Goal: Task Accomplishment & Management: Manage account settings

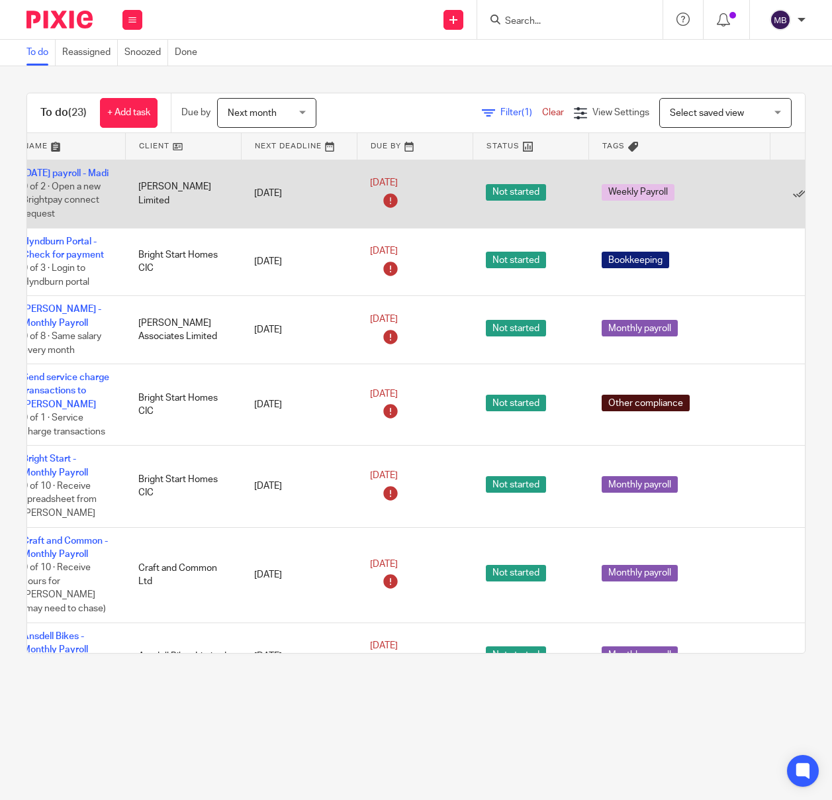
scroll to position [0, 56]
click at [796, 201] on icon at bounding box center [797, 193] width 13 height 13
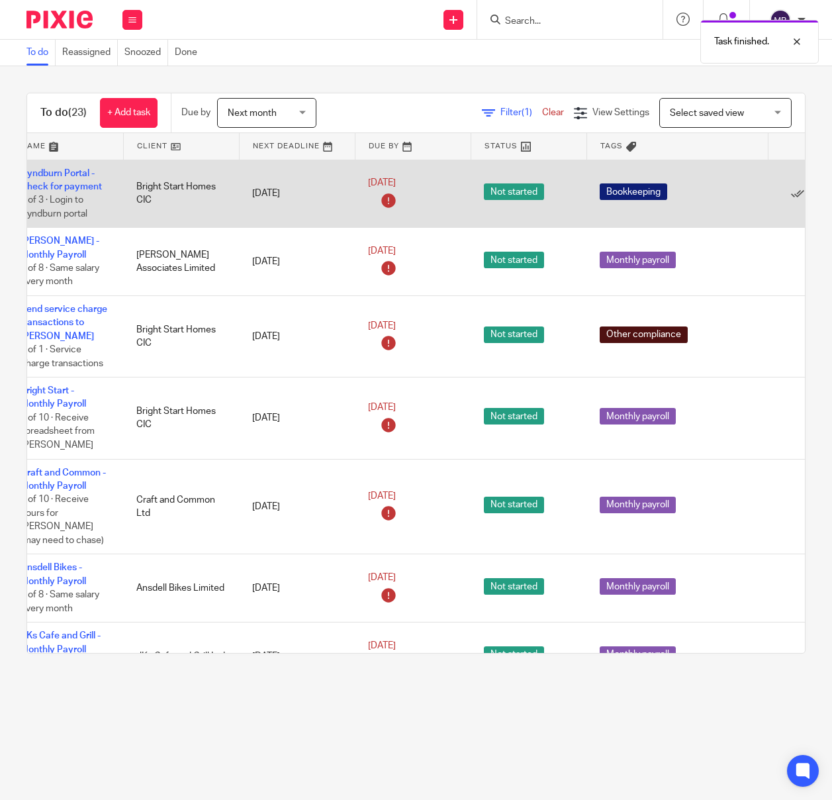
scroll to position [0, 0]
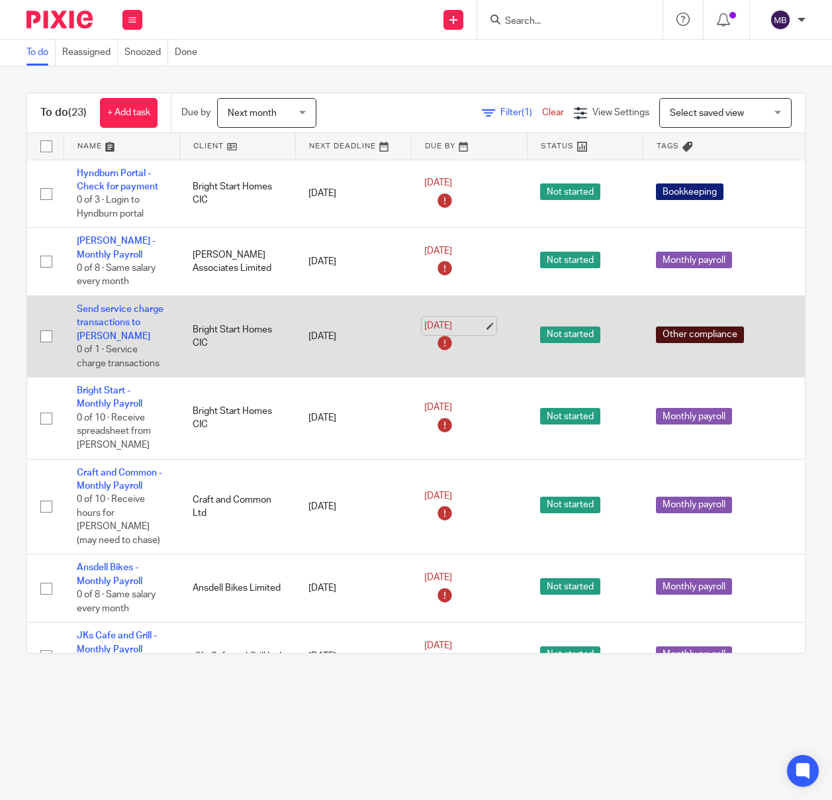
click at [449, 319] on link "26 Aug 2025" at bounding box center [454, 326] width 60 height 14
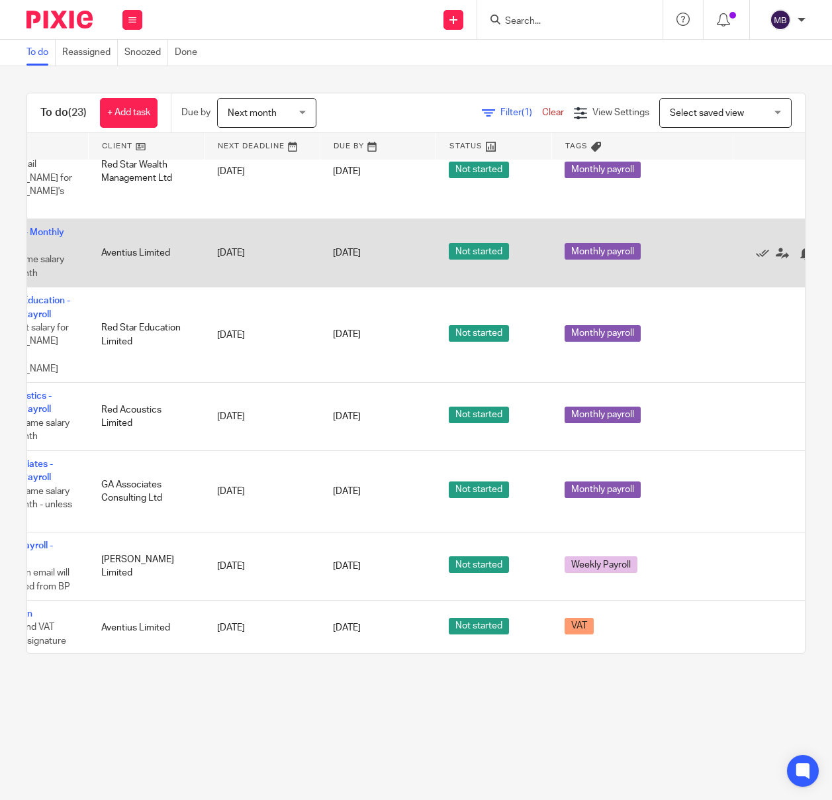
scroll to position [798, 136]
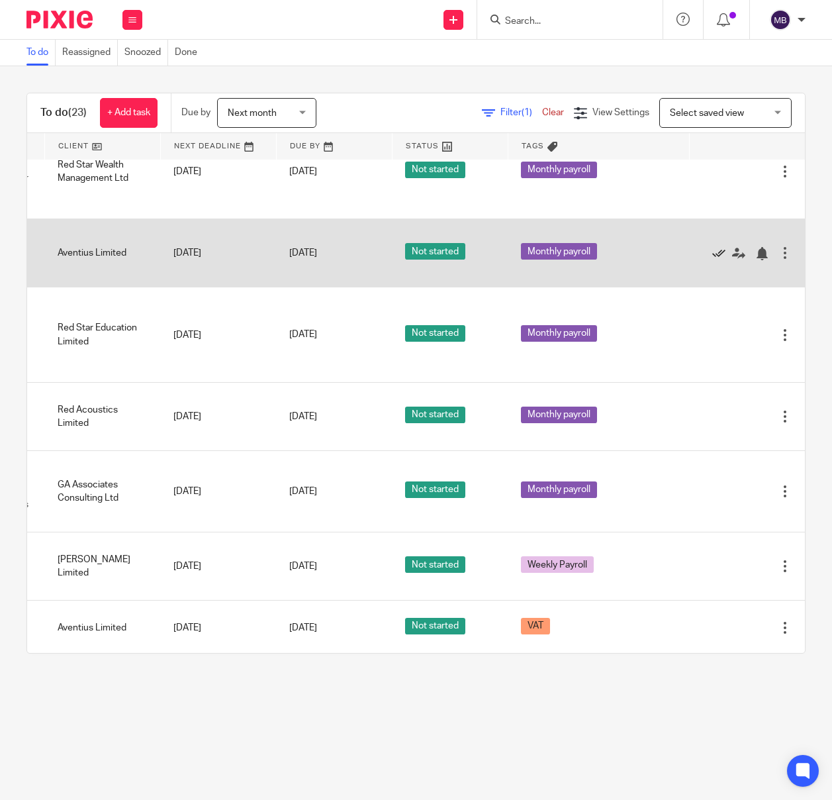
click at [715, 247] on icon at bounding box center [718, 253] width 13 height 13
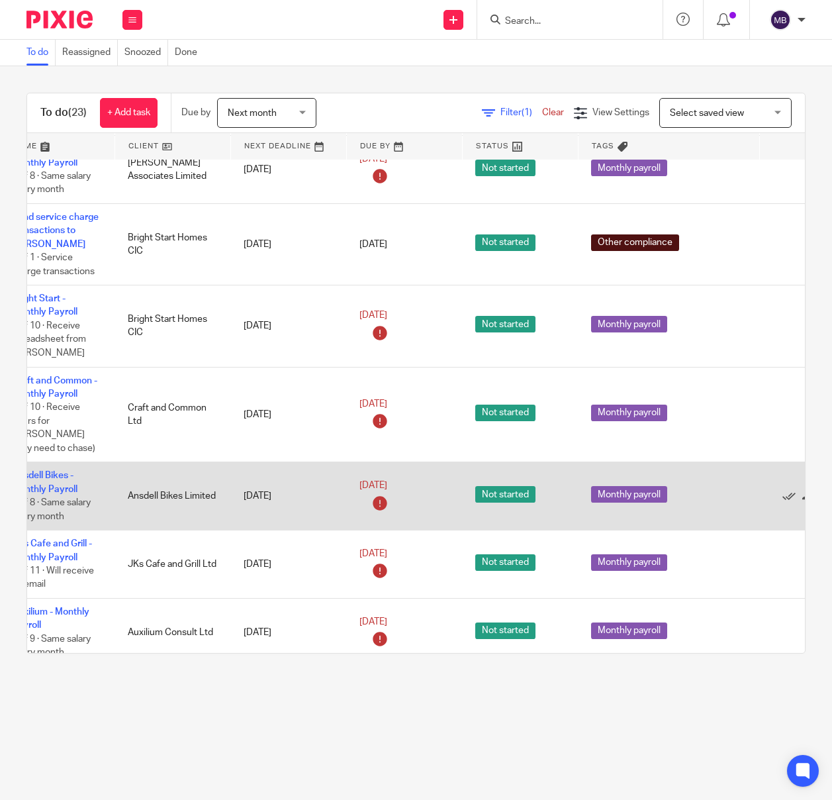
scroll to position [92, 67]
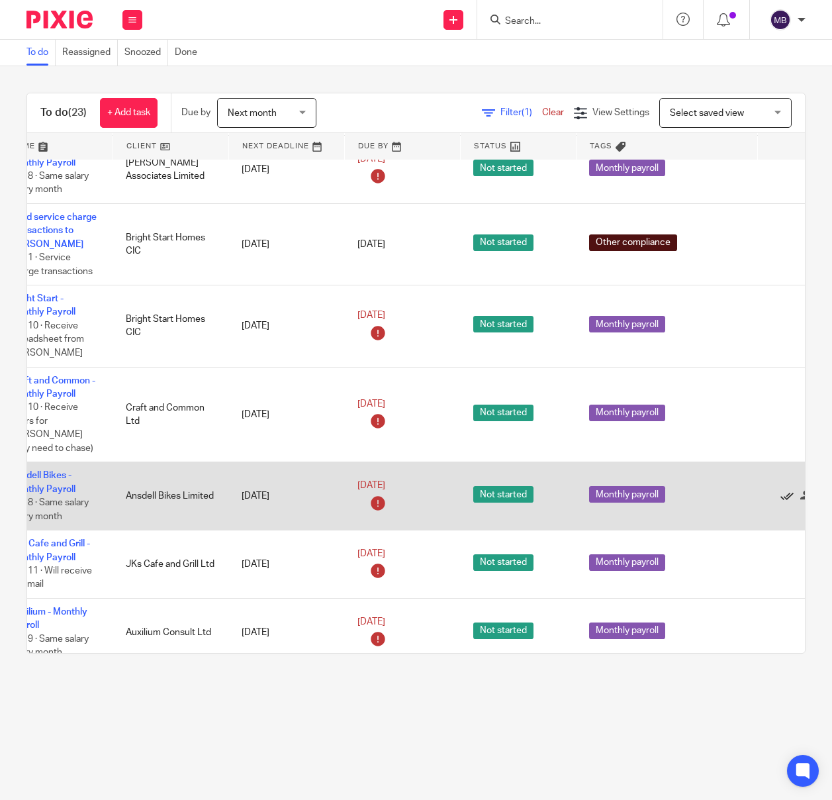
click at [788, 490] on icon at bounding box center [786, 496] width 13 height 13
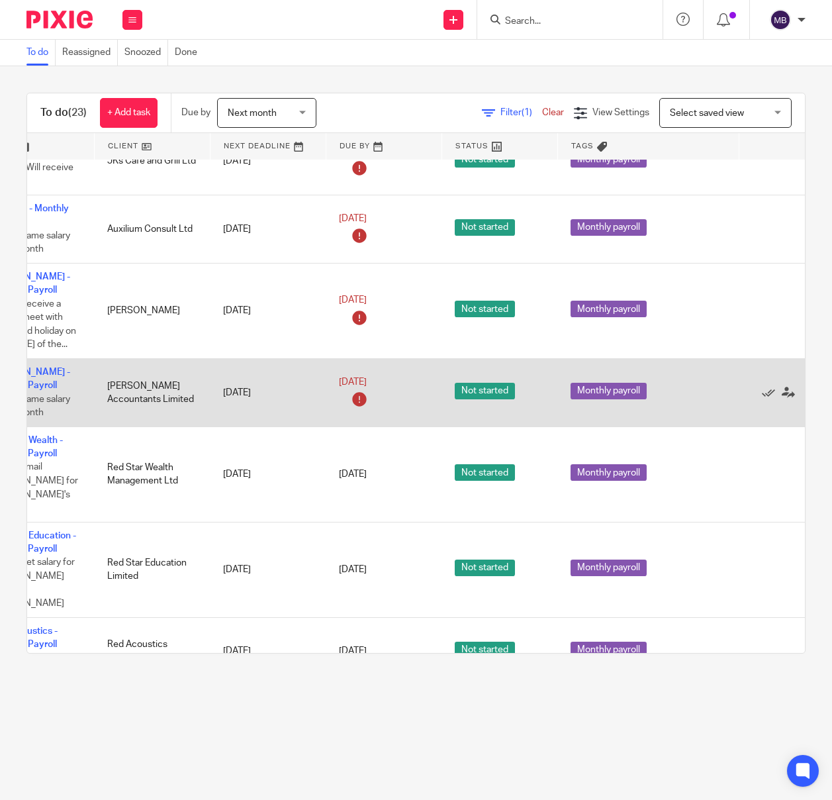
scroll to position [427, 86]
click at [765, 391] on icon at bounding box center [767, 392] width 13 height 13
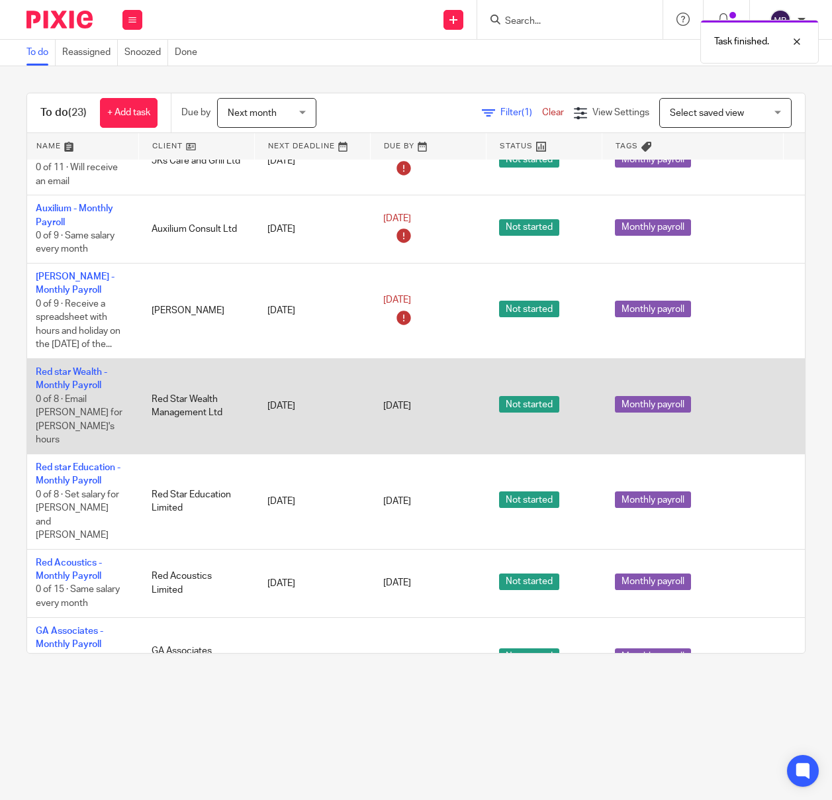
scroll to position [427, 0]
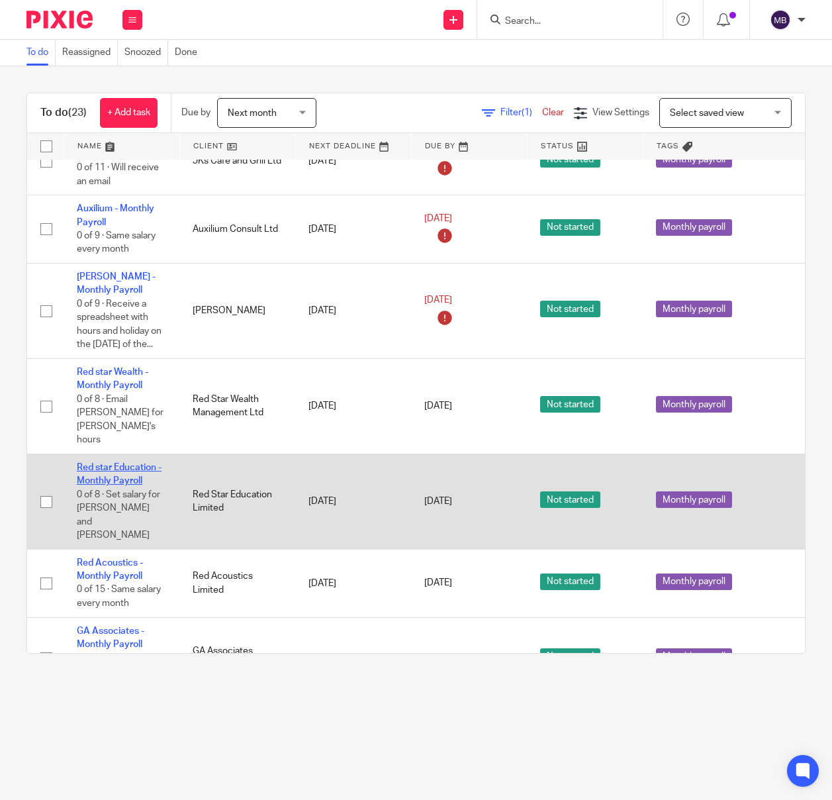
click at [96, 463] on link "Red star Education - Monthly Payroll" at bounding box center [119, 474] width 85 height 23
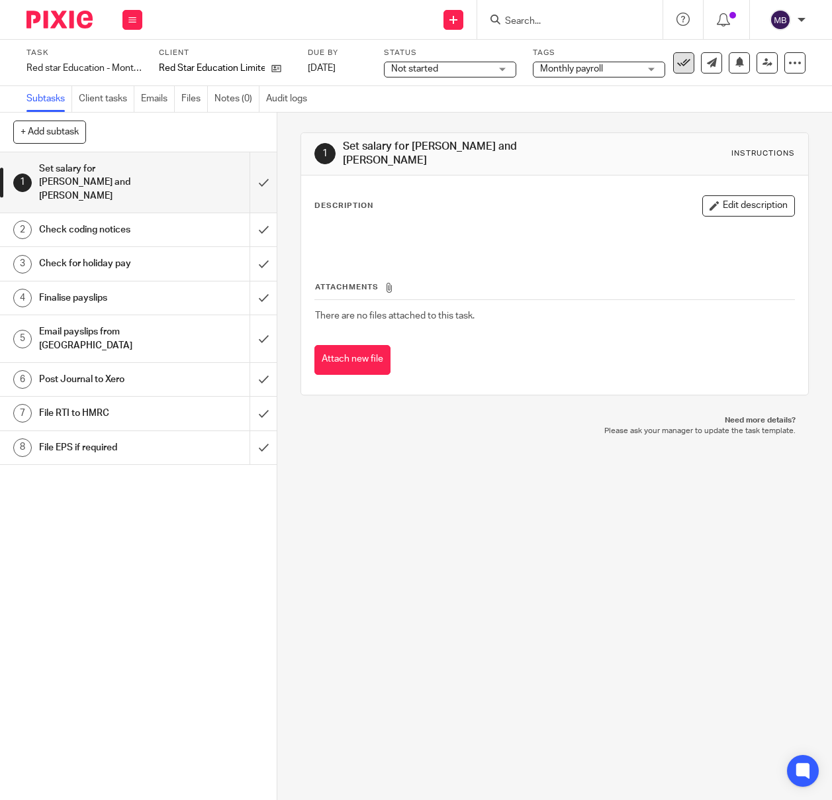
click at [688, 55] on button at bounding box center [683, 62] width 21 height 21
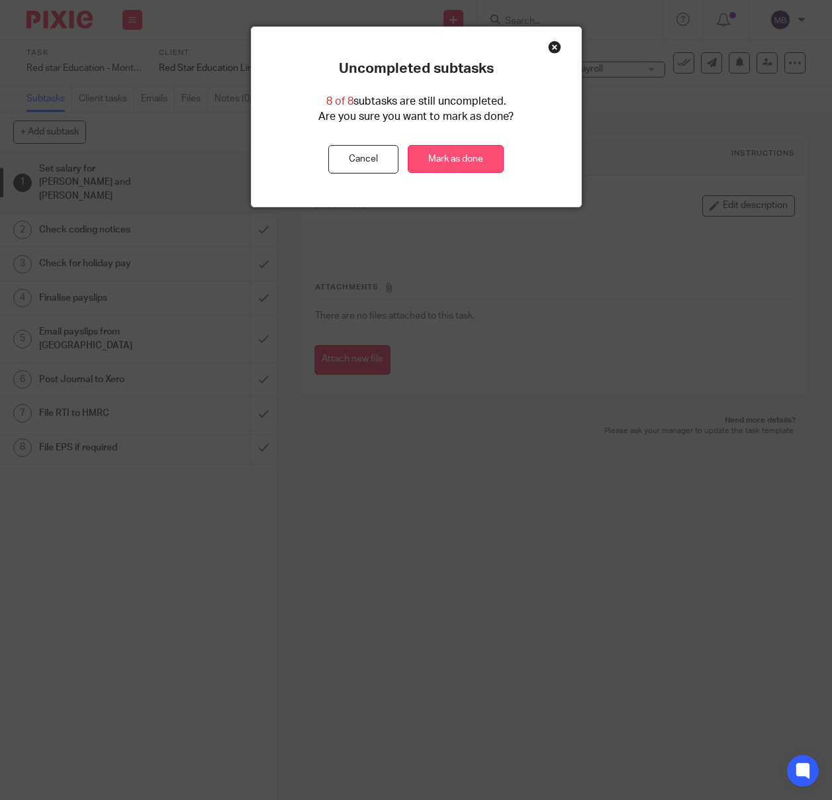
click at [468, 163] on link "Mark as done" at bounding box center [456, 159] width 96 height 28
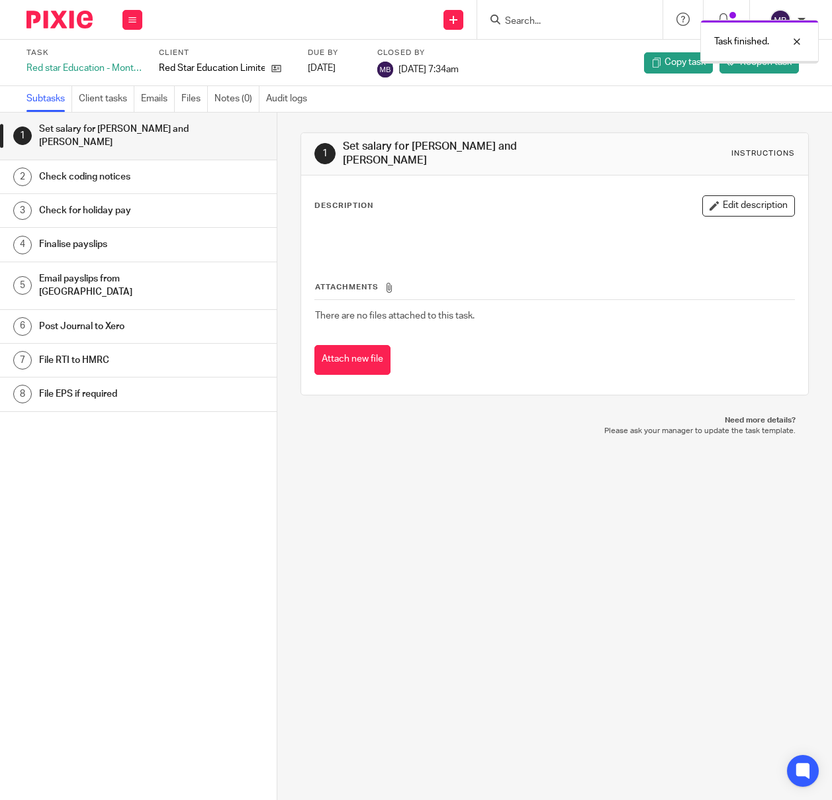
click at [52, 17] on img at bounding box center [59, 20] width 66 height 18
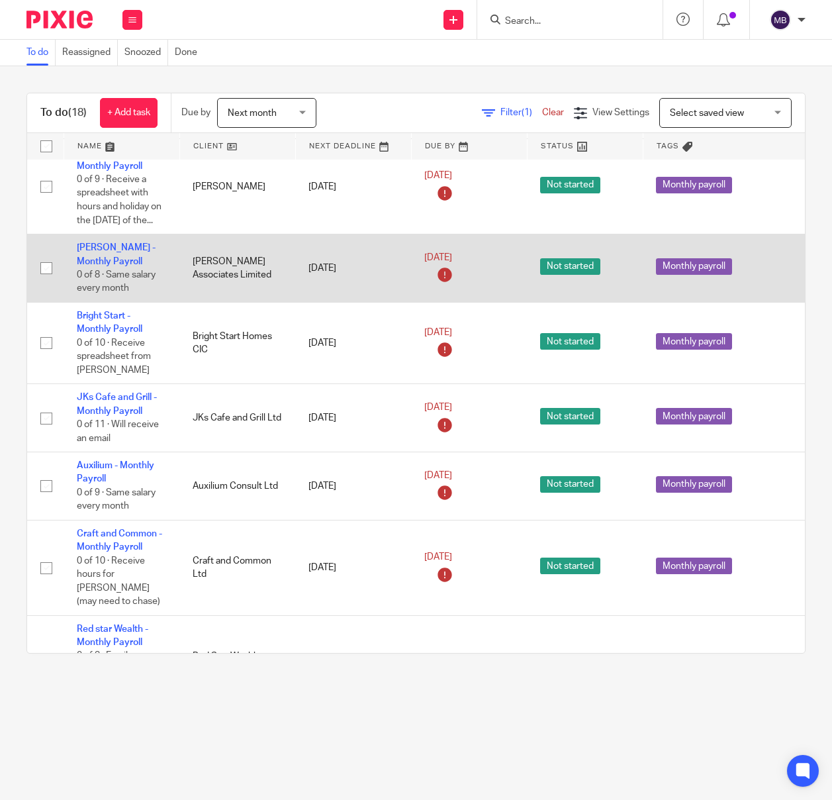
scroll to position [89, 136]
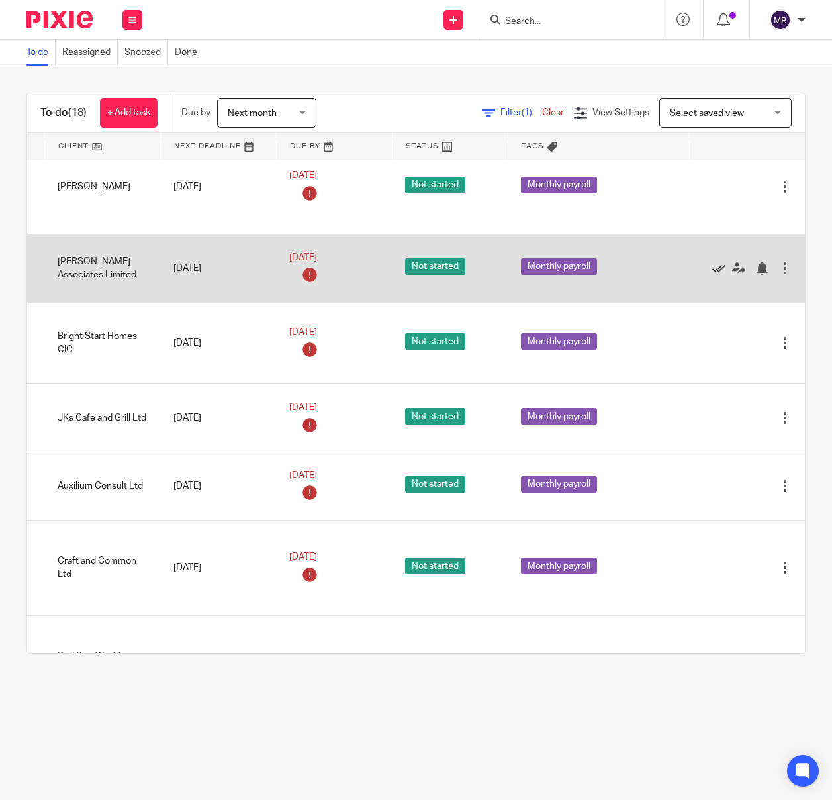
click at [717, 275] on icon at bounding box center [718, 267] width 13 height 13
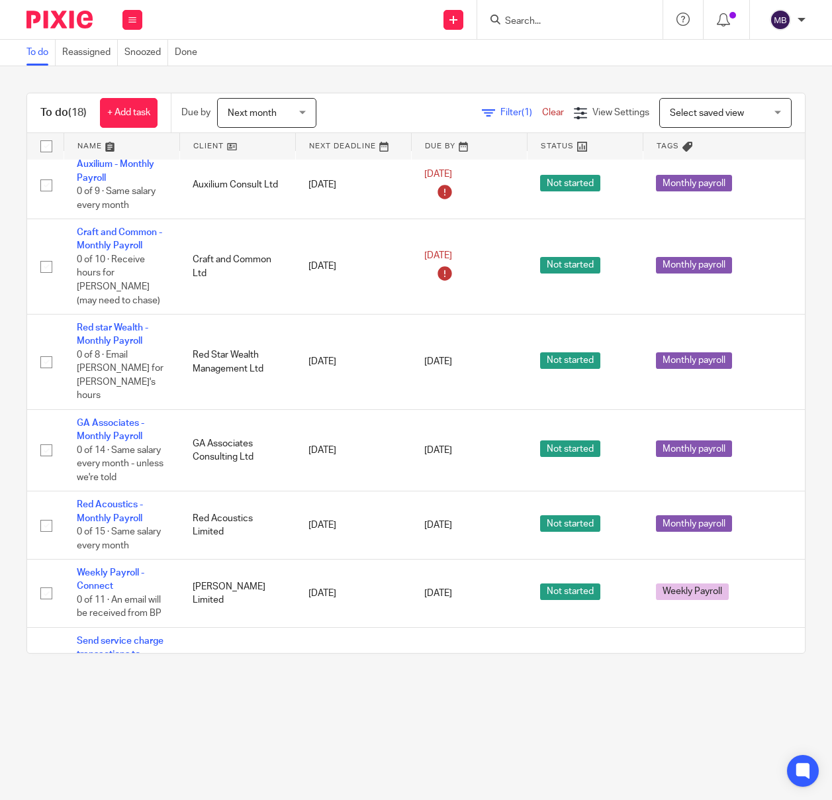
scroll to position [330, 0]
